Goal: Transaction & Acquisition: Purchase product/service

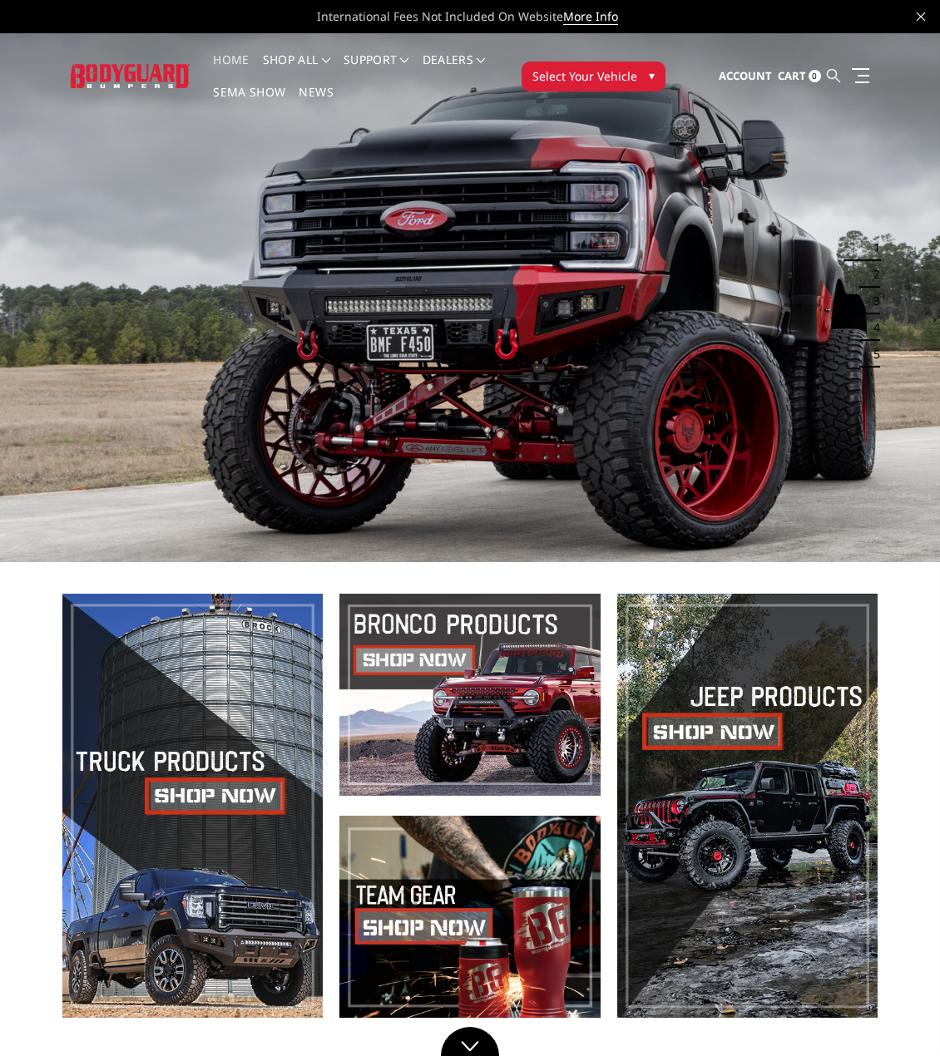
click at [838, 71] on icon at bounding box center [833, 75] width 13 height 13
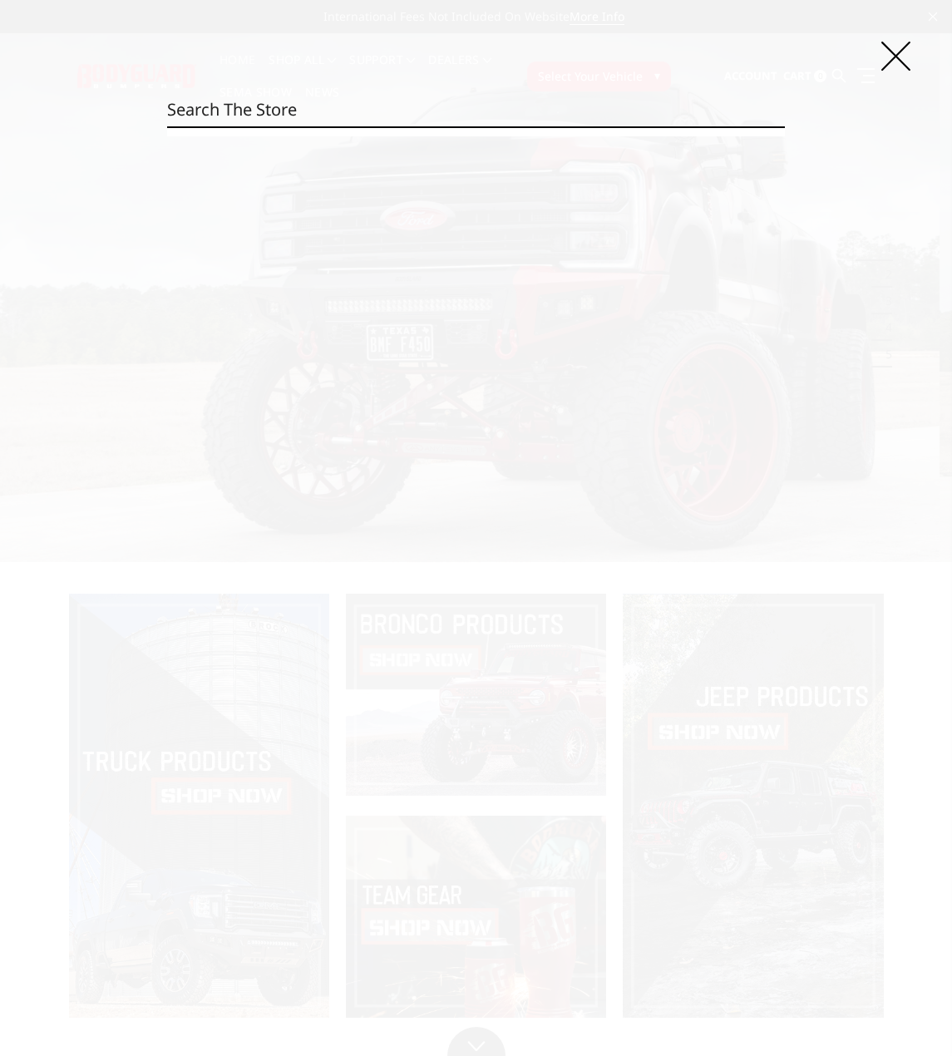
drag, startPoint x: 390, startPoint y: 108, endPoint x: 384, endPoint y: 132, distance: 24.8
click at [302, 123] on input "Search" at bounding box center [476, 109] width 618 height 33
drag, startPoint x: 304, startPoint y: 116, endPoint x: 304, endPoint y: 105, distance: 11.7
click at [304, 116] on input "Search" at bounding box center [476, 109] width 618 height 33
type input "v"
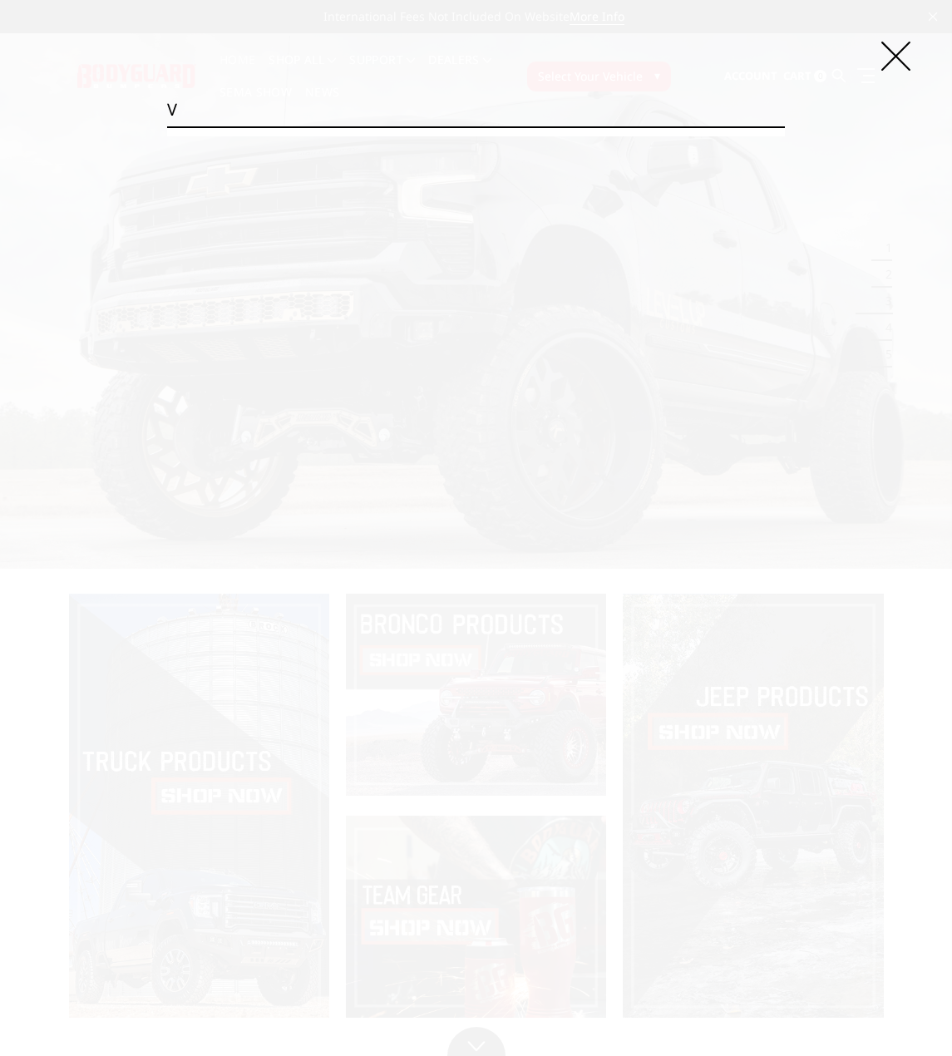
click at [337, 103] on input "v" at bounding box center [476, 109] width 618 height 33
click at [332, 99] on input "v" at bounding box center [476, 109] width 618 height 33
click at [299, 114] on input "v" at bounding box center [476, 109] width 618 height 33
drag, startPoint x: 297, startPoint y: 114, endPoint x: 270, endPoint y: 125, distance: 28.7
click at [272, 125] on input "v" at bounding box center [476, 109] width 618 height 33
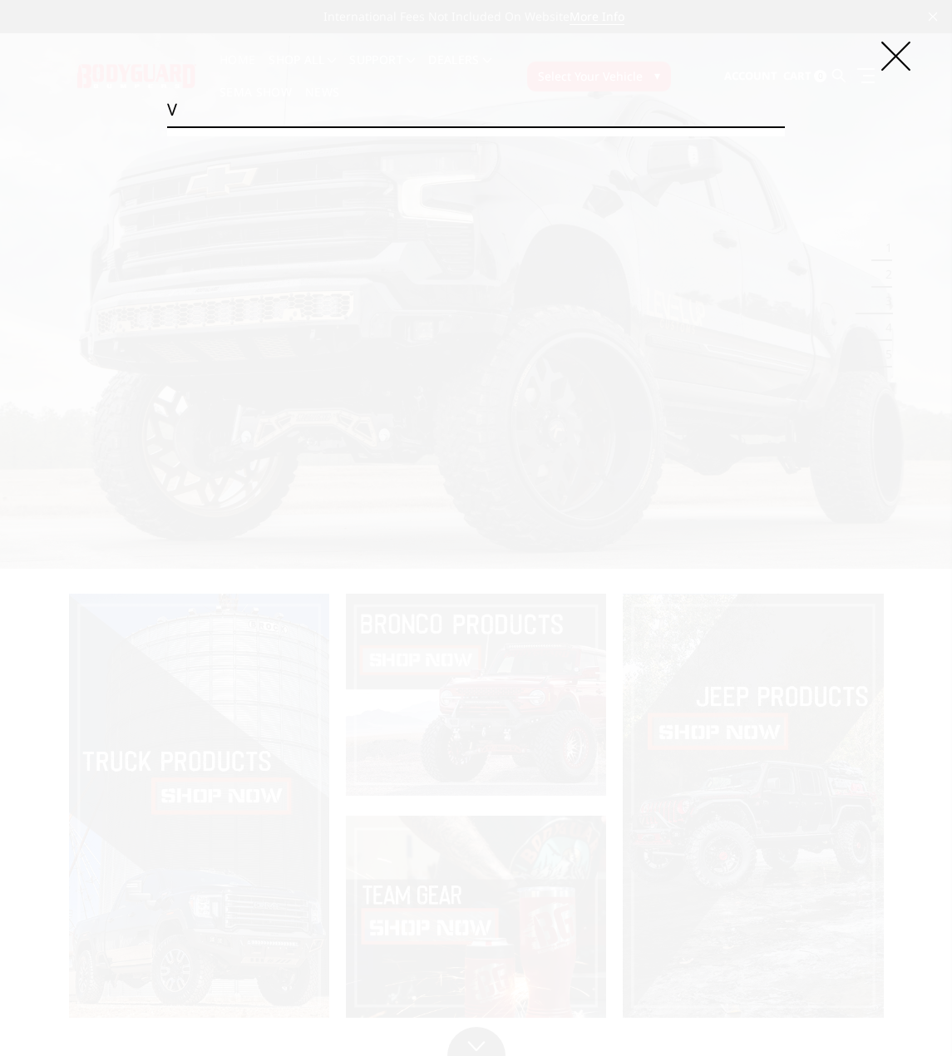
click at [113, 115] on div "Search v Search" at bounding box center [476, 528] width 952 height 1056
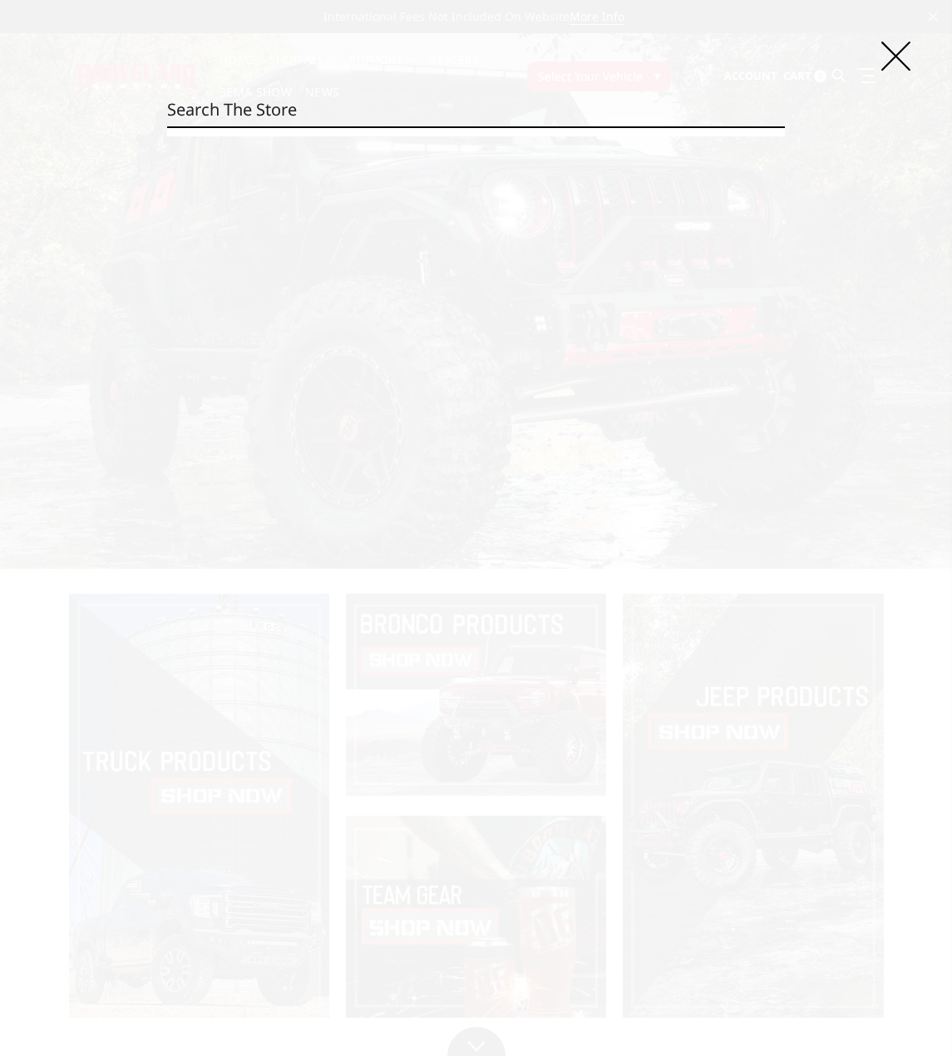
click at [785, 126] on input "Search" at bounding box center [785, 126] width 1 height 1
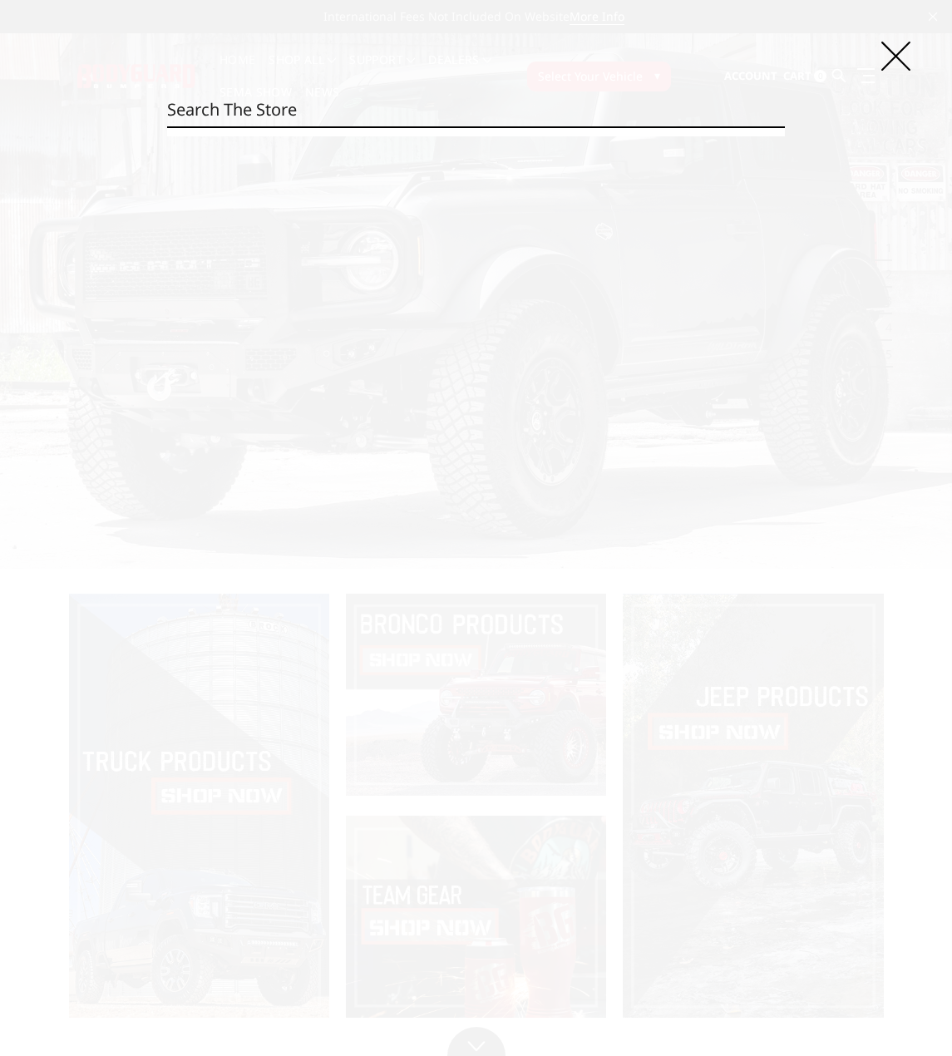
click at [616, 57] on div "Search Search" at bounding box center [476, 528] width 952 height 1056
drag, startPoint x: 601, startPoint y: 116, endPoint x: 590, endPoint y: 114, distance: 11.8
drag, startPoint x: 584, startPoint y: 113, endPoint x: 533, endPoint y: 103, distance: 51.7
click at [493, 148] on div "Search Search" at bounding box center [476, 528] width 952 height 1056
click at [477, 130] on section at bounding box center [476, 132] width 618 height 8
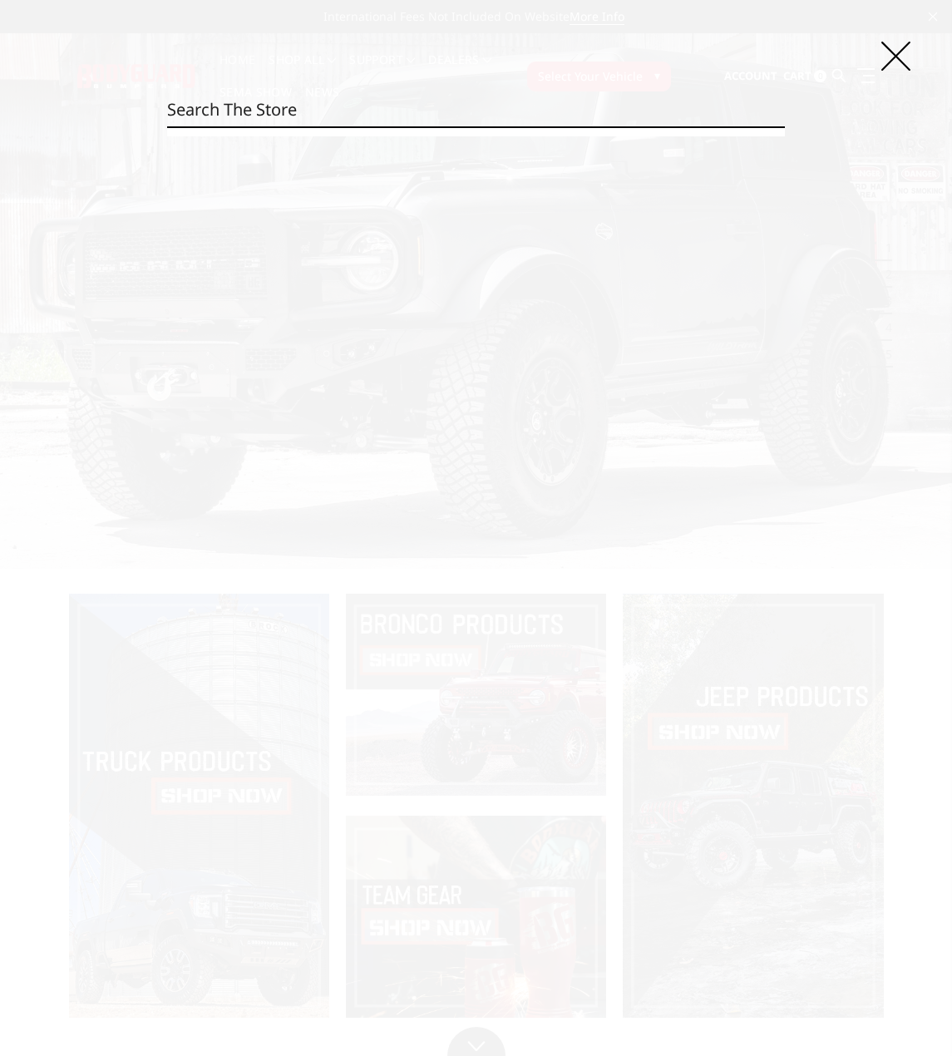
click at [432, 129] on div "Search Search" at bounding box center [476, 528] width 952 height 1056
click at [403, 118] on input "Search" at bounding box center [476, 109] width 618 height 33
click at [388, 114] on input "Search" at bounding box center [476, 109] width 618 height 33
drag, startPoint x: 390, startPoint y: 195, endPoint x: 428, endPoint y: 187, distance: 39.0
click at [889, 47] on icon at bounding box center [896, 56] width 29 height 29
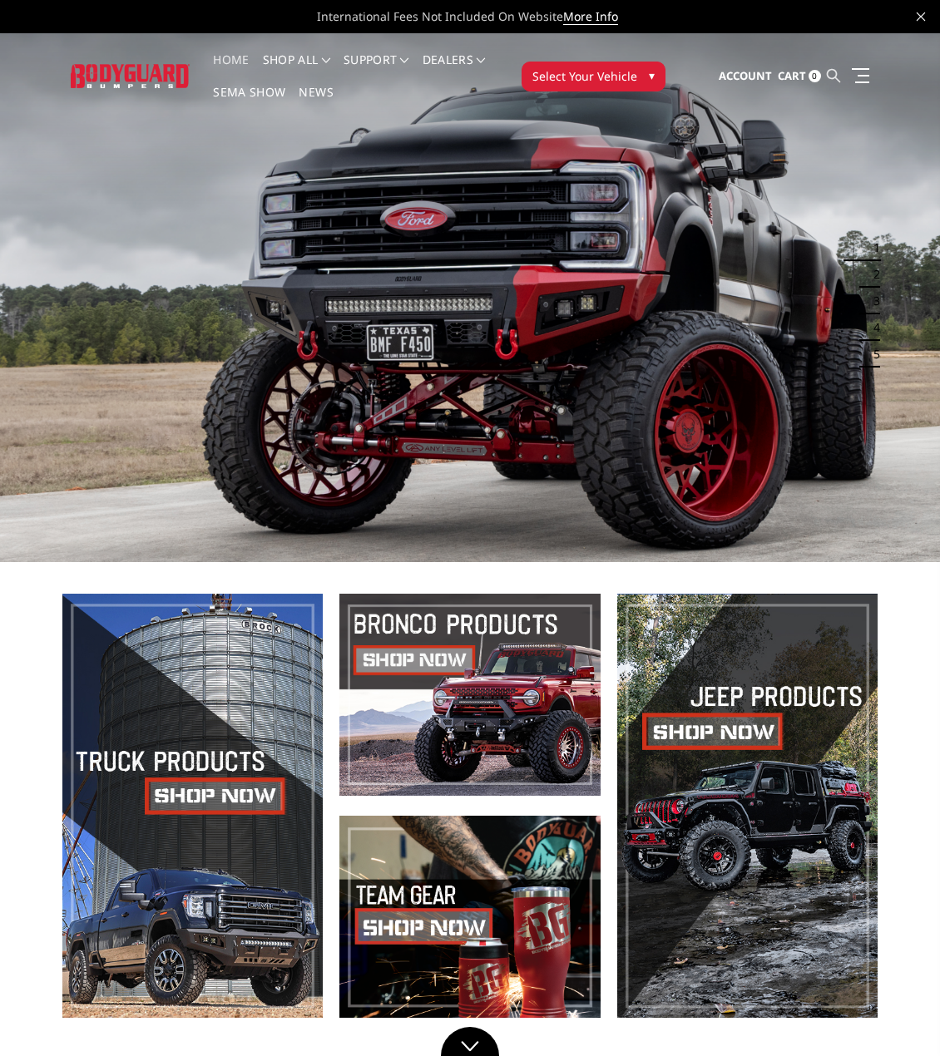
click at [830, 71] on icon at bounding box center [833, 75] width 13 height 13
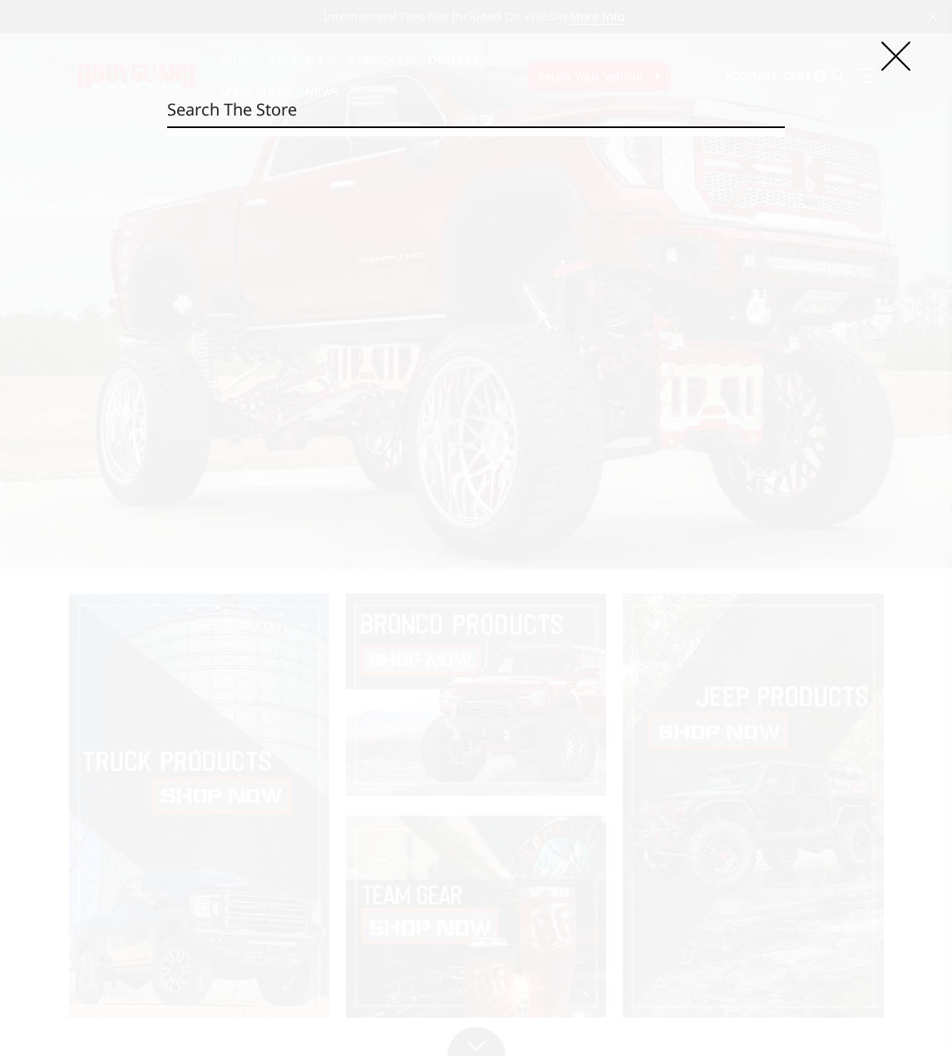
click at [318, 107] on input "Search" at bounding box center [476, 109] width 618 height 33
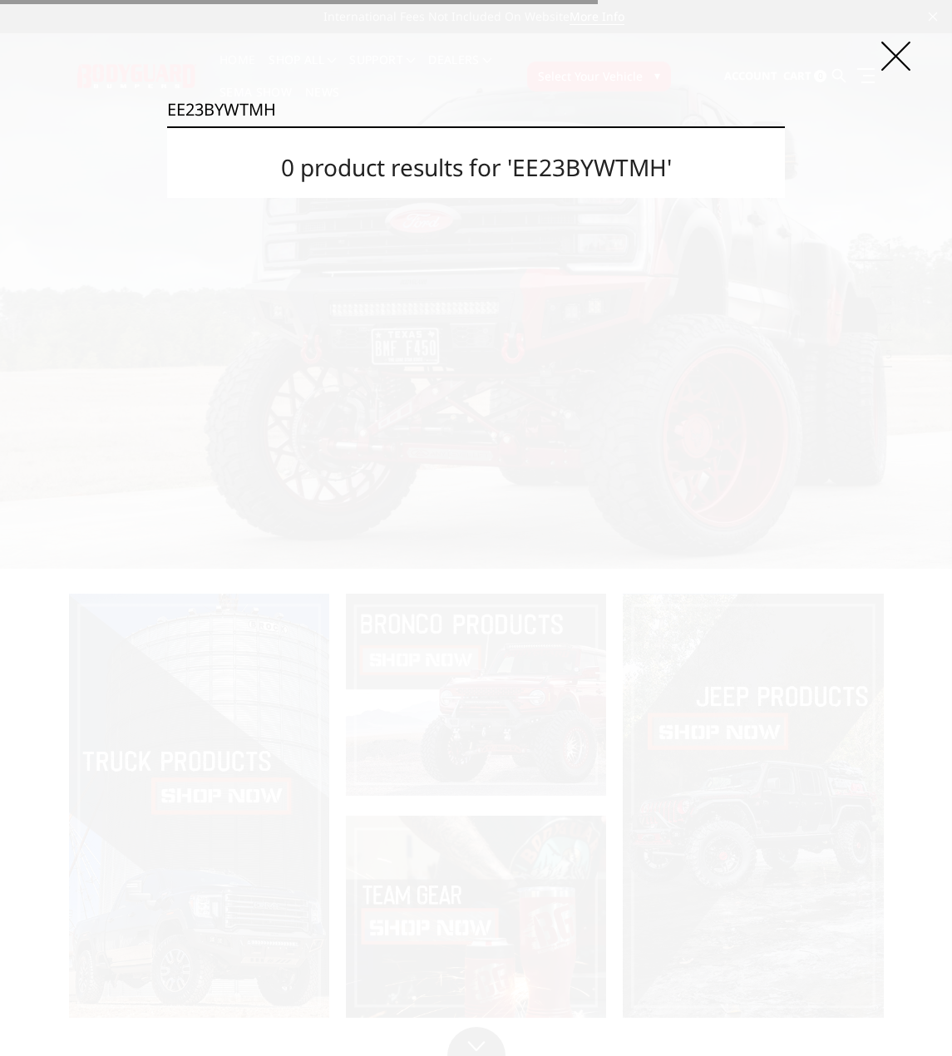
type input "EE23BYWTMH"
click at [785, 126] on input "Search" at bounding box center [785, 126] width 1 height 1
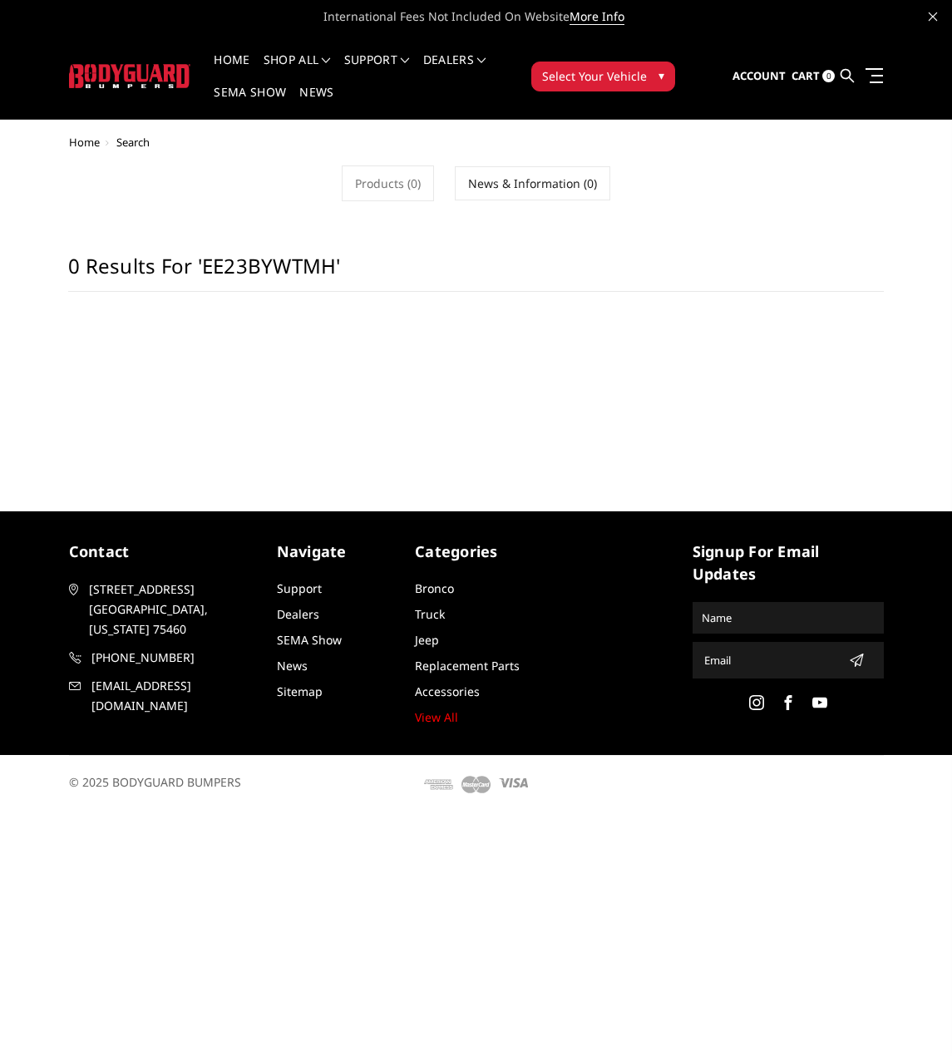
click at [284, 276] on h1 "0 results for 'EE23BYWTMH'" at bounding box center [476, 273] width 816 height 38
click at [299, 262] on h1 "0 results for 'EE23BYWTMH'" at bounding box center [476, 273] width 816 height 38
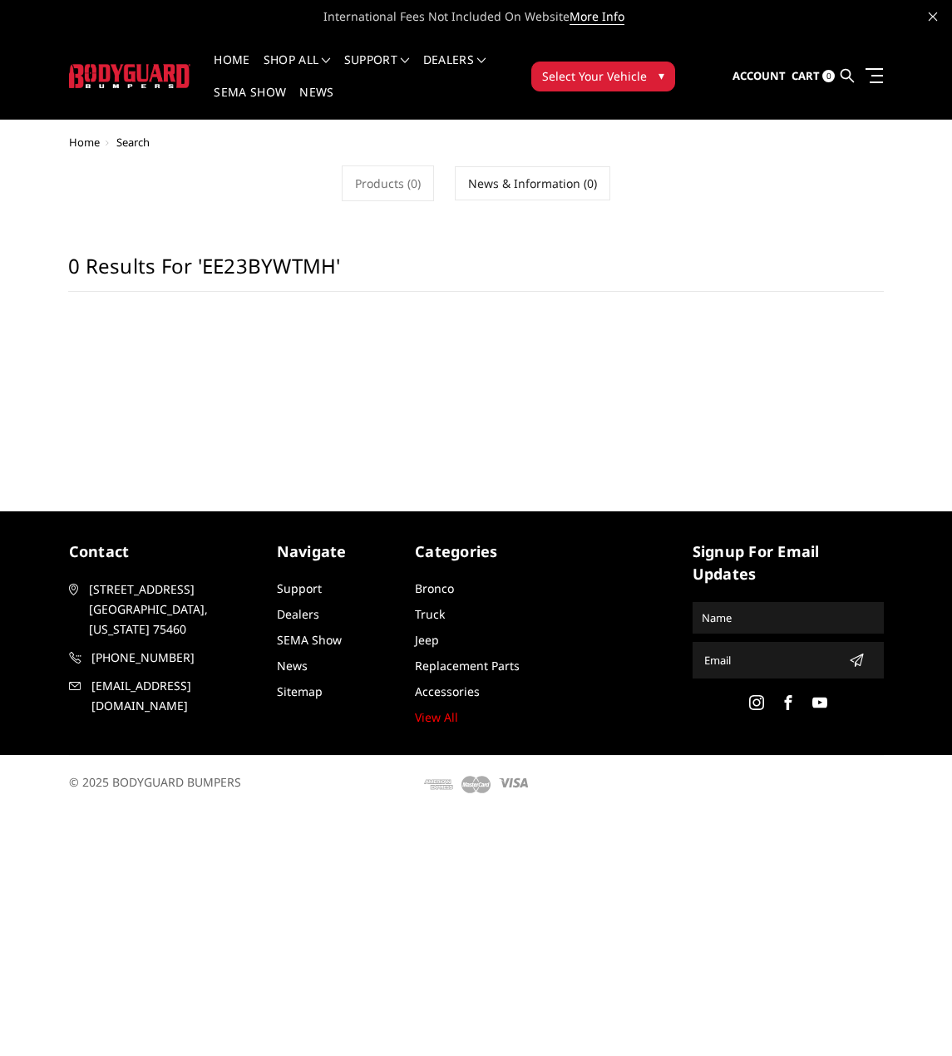
click at [299, 262] on h1 "0 results for 'EE23BYWTMH'" at bounding box center [476, 273] width 816 height 38
drag, startPoint x: 355, startPoint y: 270, endPoint x: 194, endPoint y: 265, distance: 161.4
click at [195, 265] on h1 "0 results for 'EE23BYWTMH'" at bounding box center [476, 273] width 816 height 38
click at [140, 83] on img at bounding box center [130, 76] width 122 height 24
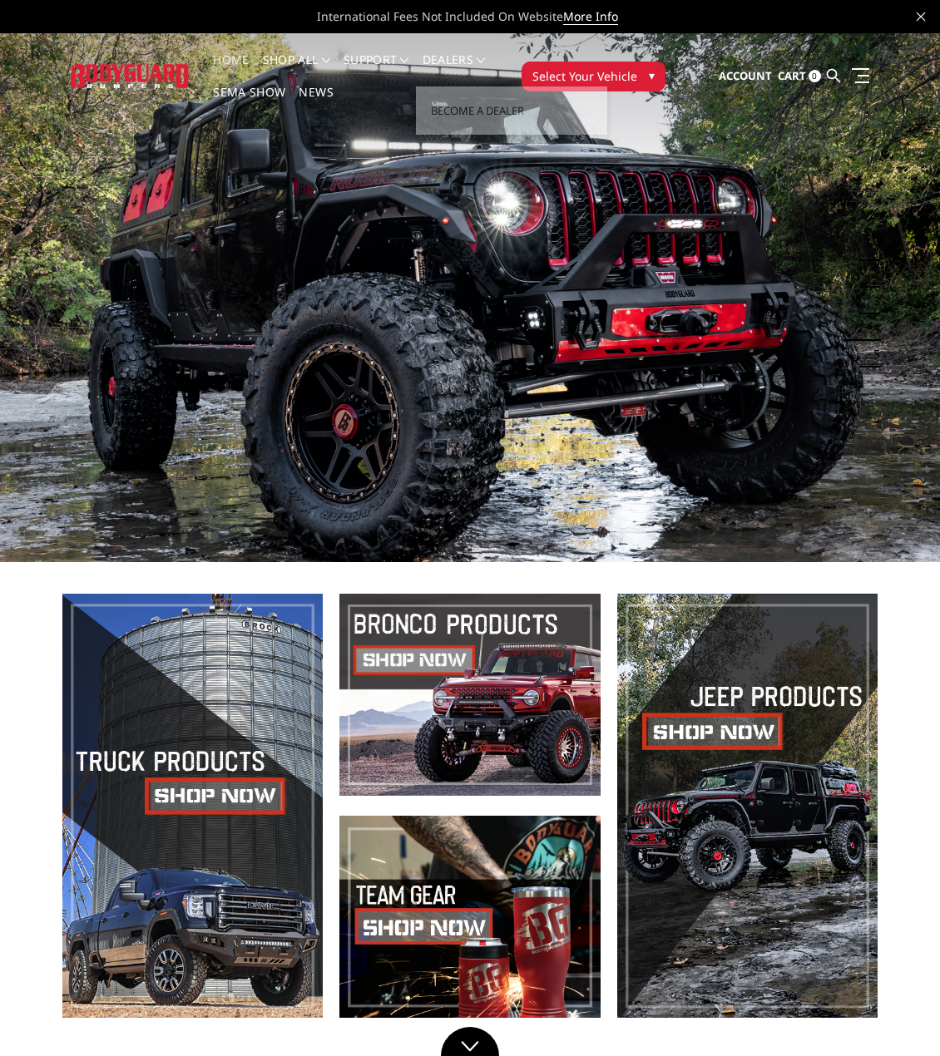
click at [560, 82] on span "Select Your Vehicle" at bounding box center [584, 75] width 105 height 17
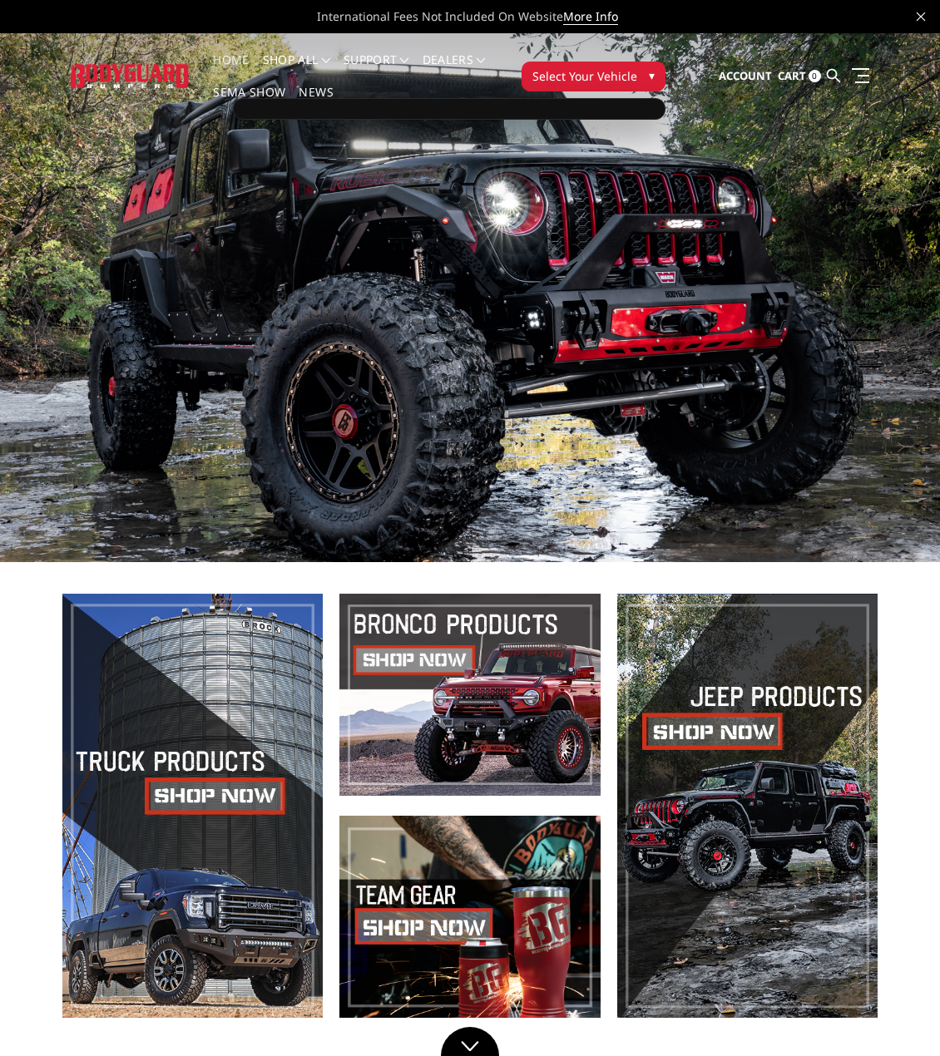
drag, startPoint x: 396, startPoint y: 112, endPoint x: 368, endPoint y: 104, distance: 29.5
click at [396, 111] on div at bounding box center [449, 109] width 433 height 22
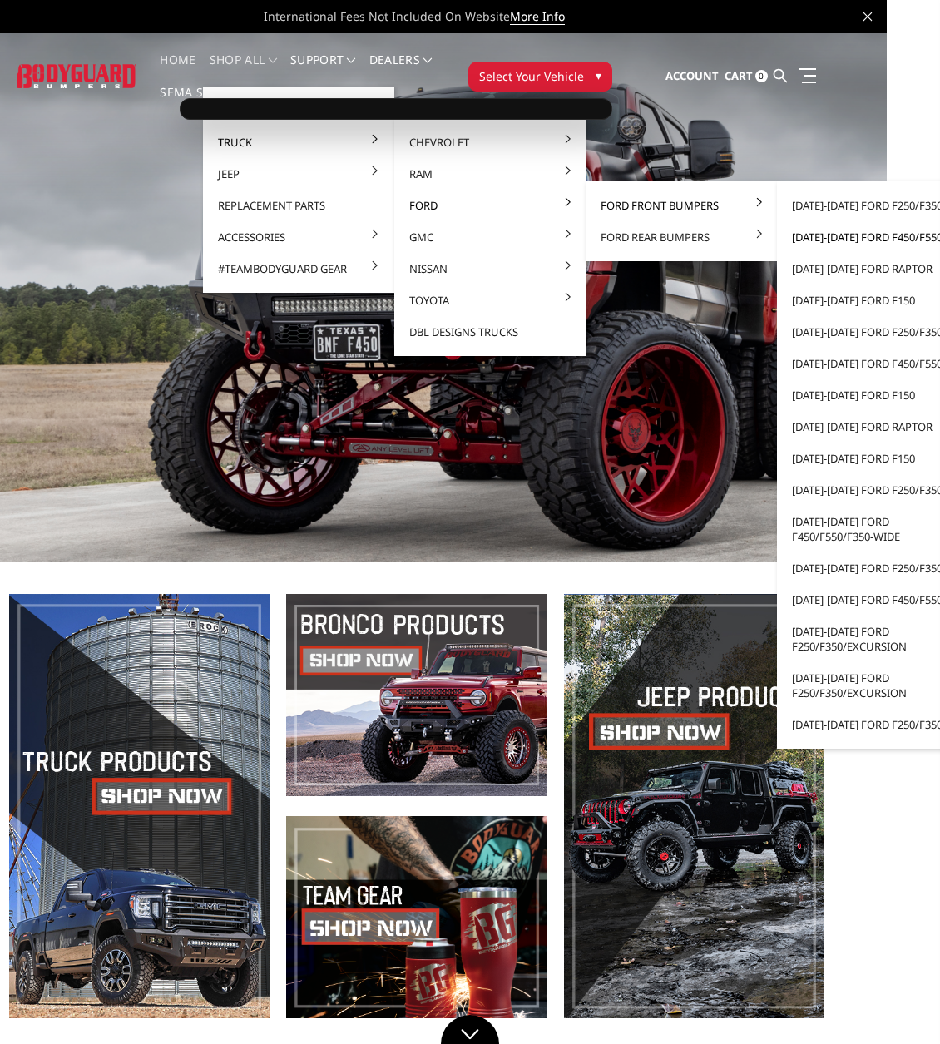
scroll to position [0, 82]
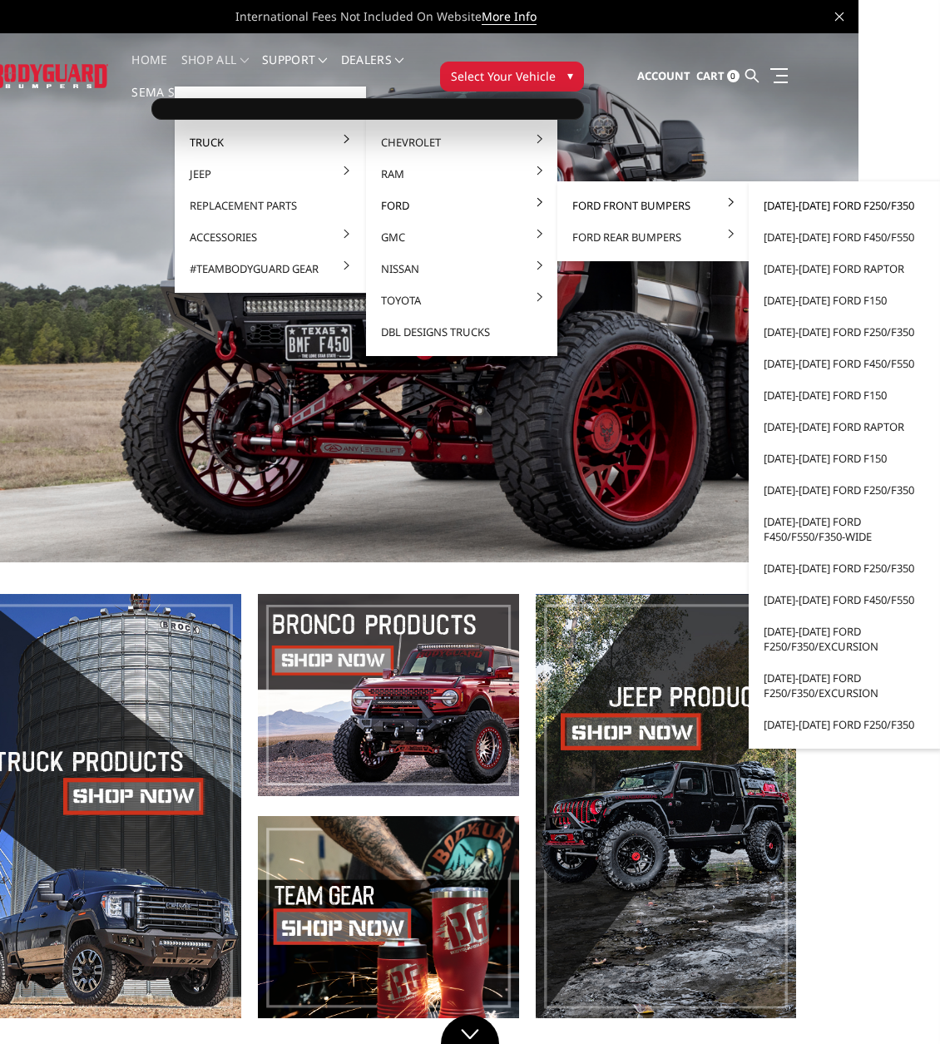
click at [853, 207] on link "[DATE]-[DATE] Ford F250/F350" at bounding box center [844, 206] width 178 height 32
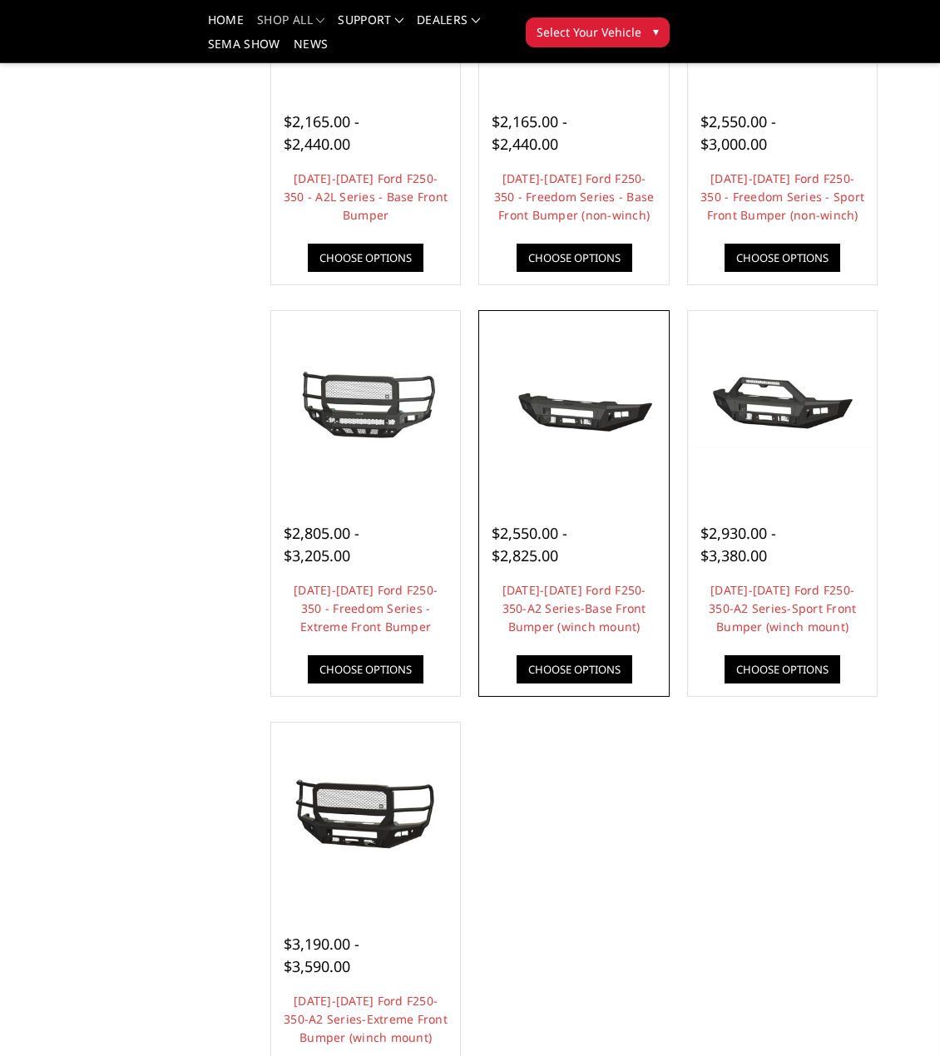
scroll to position [83, 0]
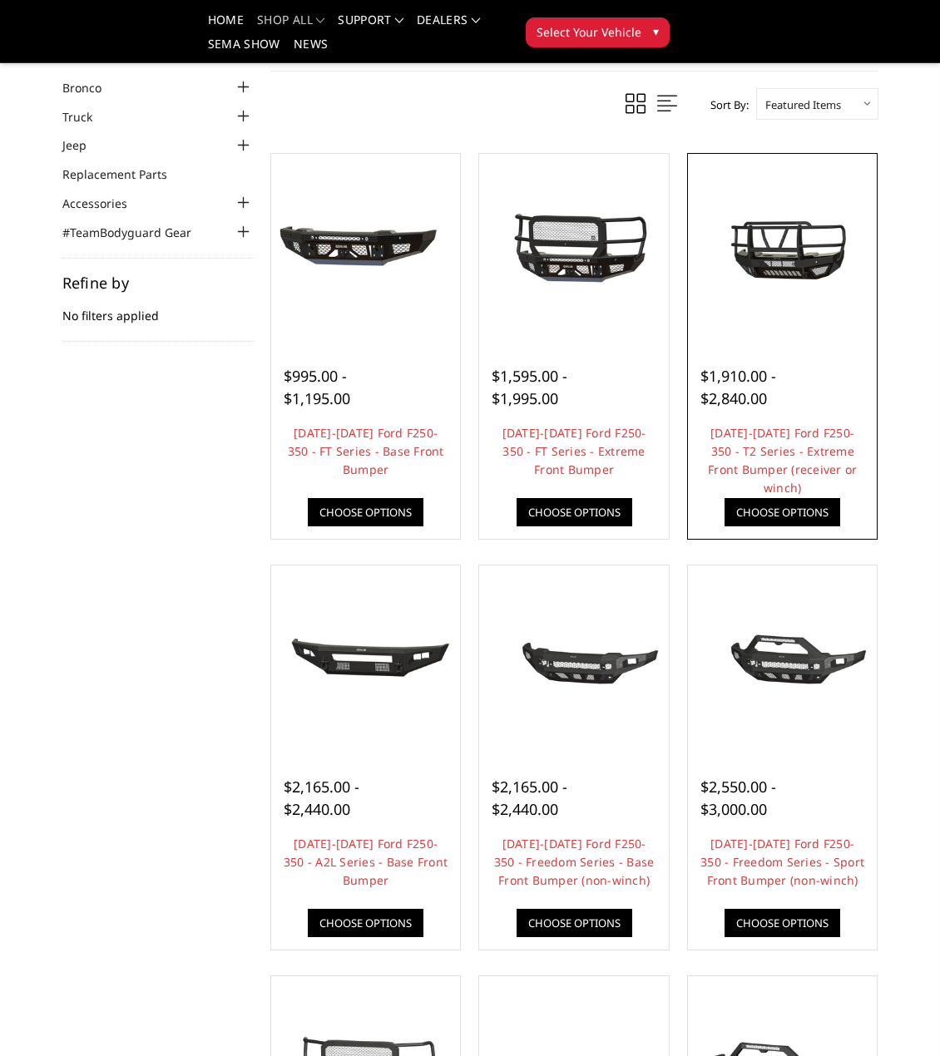
click at [784, 243] on img at bounding box center [782, 248] width 181 height 101
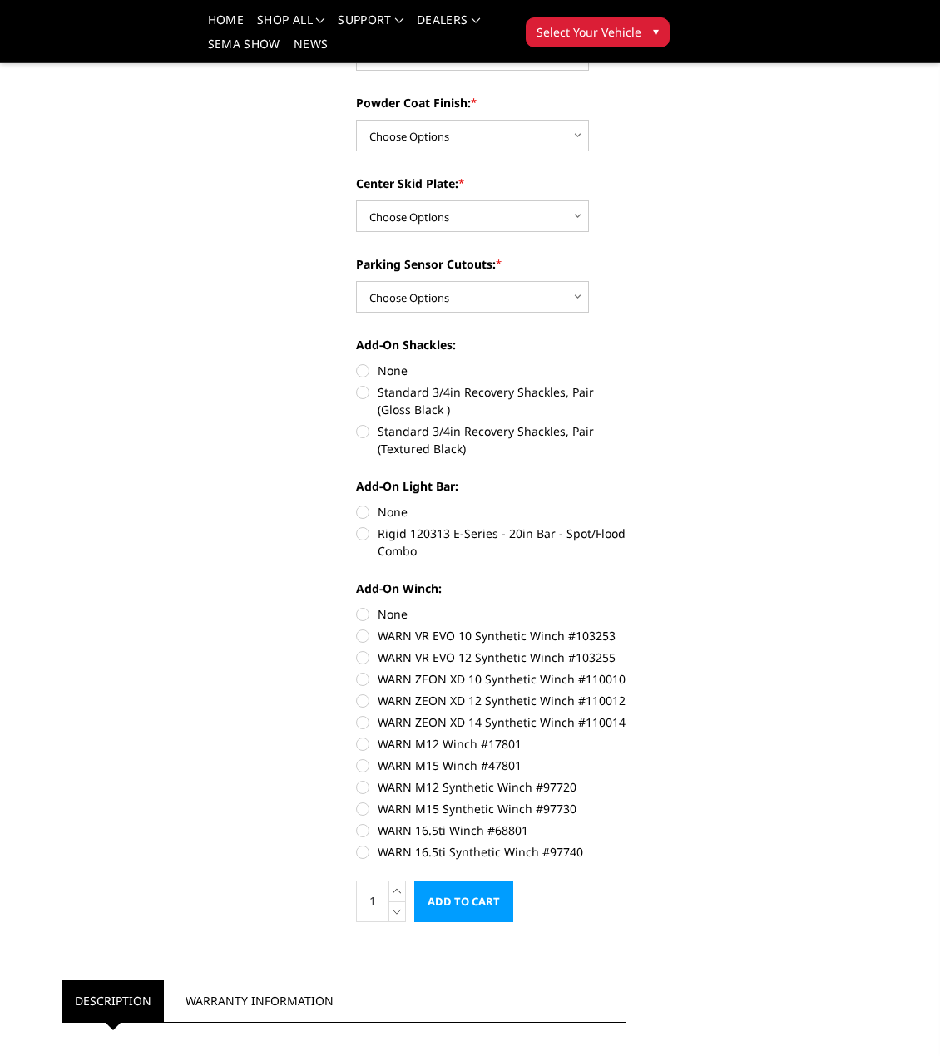
scroll to position [582, 0]
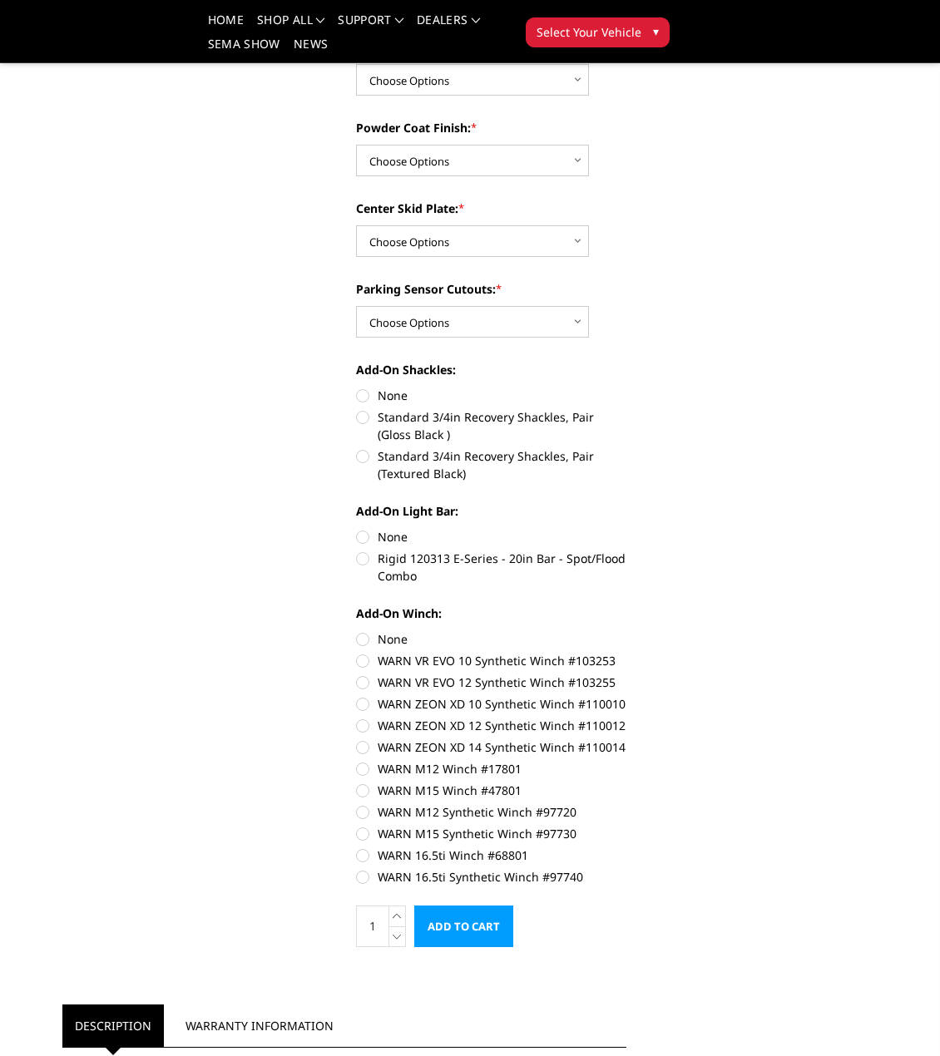
click at [435, 550] on label "Rigid 120313 E-Series - 20in Bar - Spot/Flood Combo" at bounding box center [491, 567] width 270 height 35
click at [626, 529] on input "Rigid 120313 E-Series - 20in Bar - Spot/Flood Combo" at bounding box center [626, 528] width 1 height 1
radio input "true"
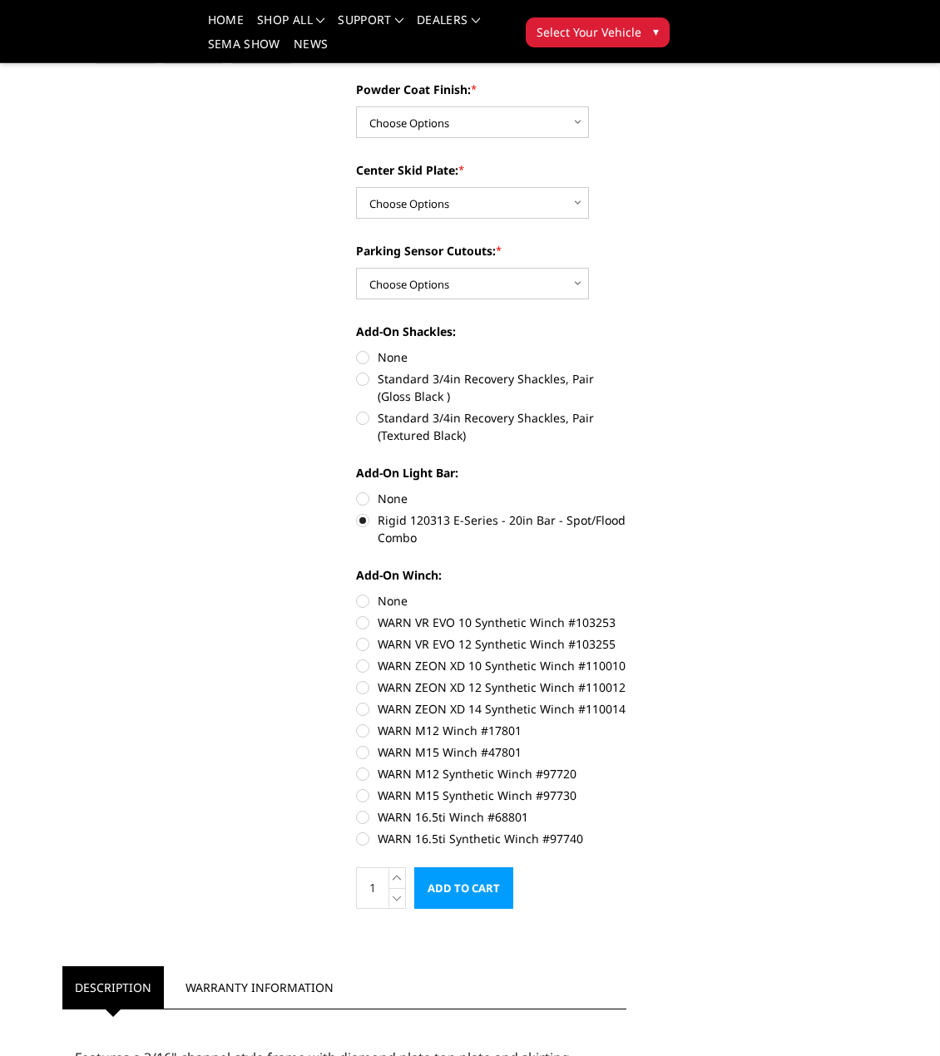
click at [389, 490] on label "None" at bounding box center [491, 498] width 270 height 17
click at [357, 490] on input "None" at bounding box center [356, 490] width 1 height 1
radio input "true"
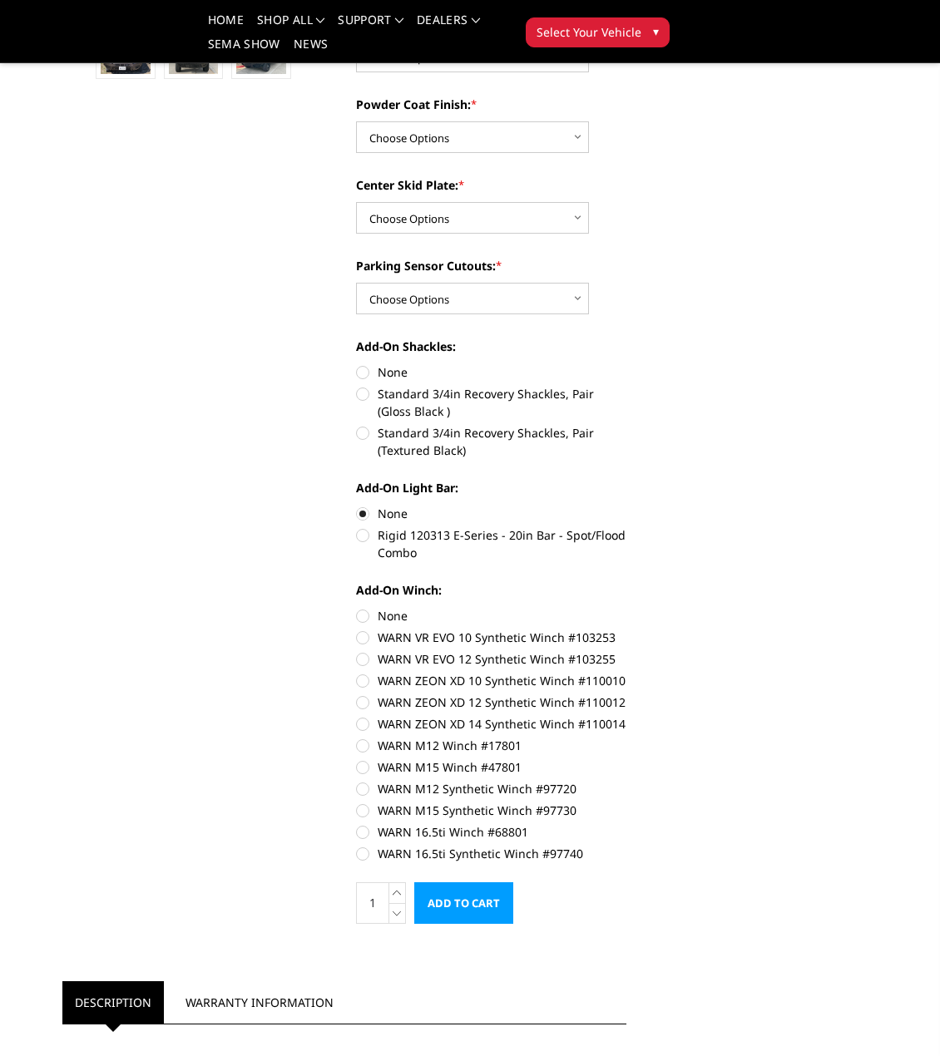
click at [482, 387] on label "Standard 3/4in Recovery Shackles, Pair (Gloss Black )" at bounding box center [491, 402] width 270 height 35
click at [626, 364] on input "Standard 3/4in Recovery Shackles, Pair (Gloss Black )" at bounding box center [626, 364] width 1 height 1
radio input "true"
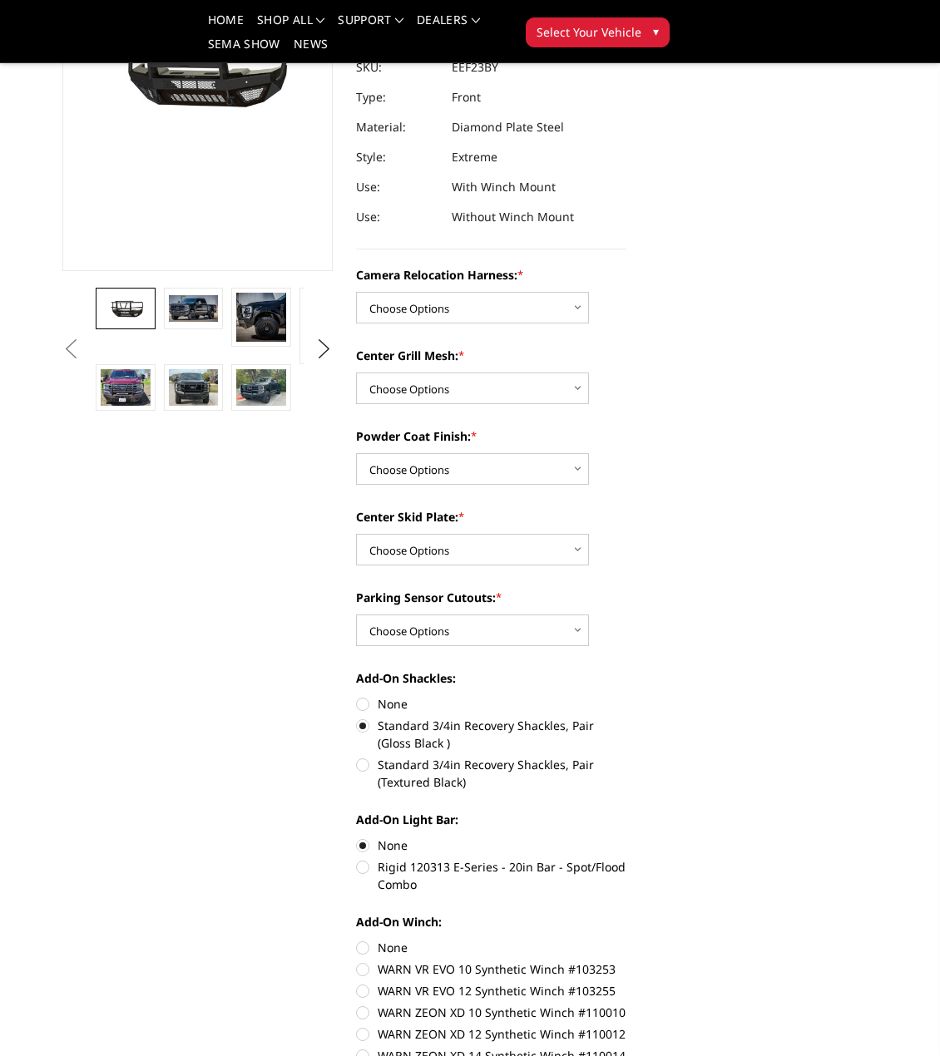
scroll to position [273, 0]
click at [373, 696] on label "None" at bounding box center [491, 704] width 270 height 17
click at [357, 696] on input "None" at bounding box center [356, 696] width 1 height 1
radio input "true"
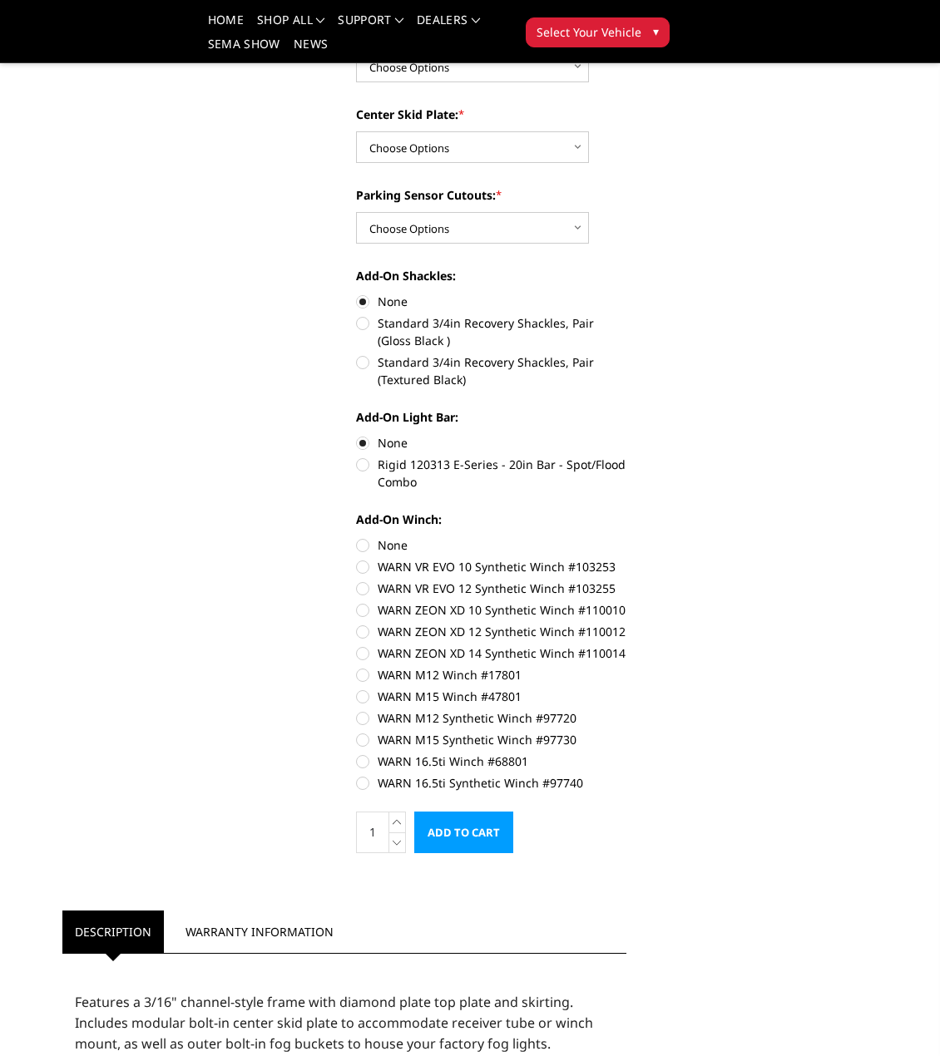
scroll to position [606, 0]
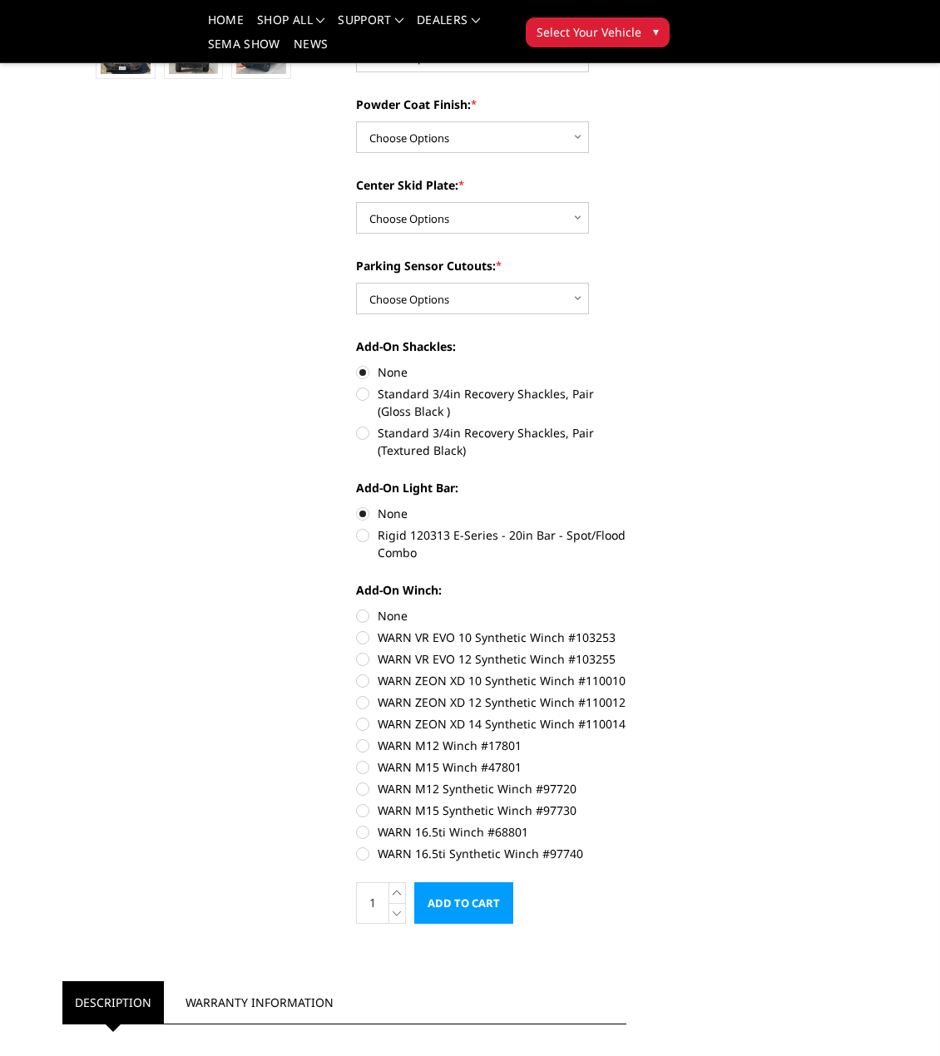
click at [361, 607] on label "None" at bounding box center [491, 615] width 270 height 17
click at [357, 607] on input "None" at bounding box center [356, 607] width 1 height 1
radio input "true"
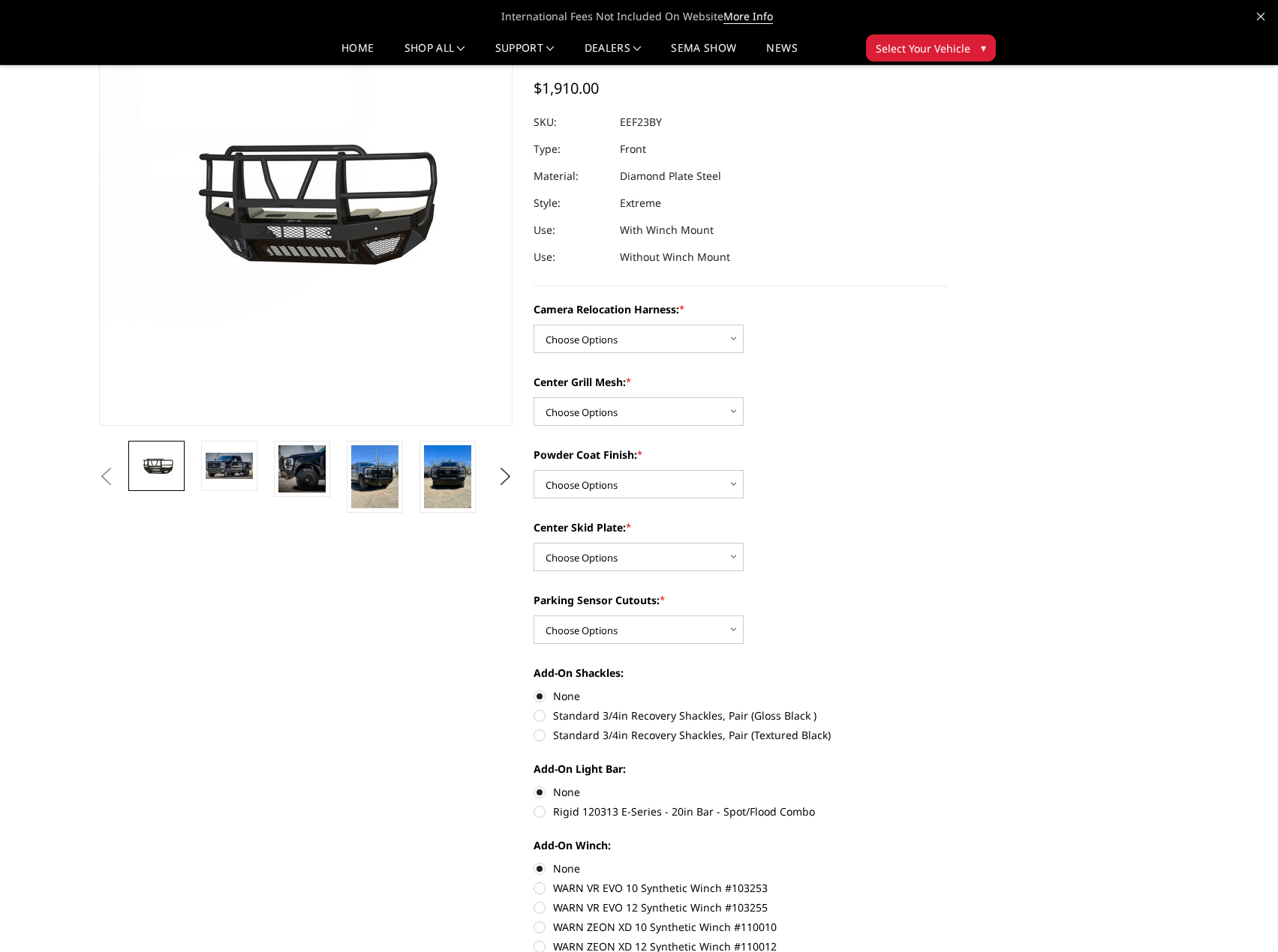
scroll to position [0, 0]
